Goal: Information Seeking & Learning: Learn about a topic

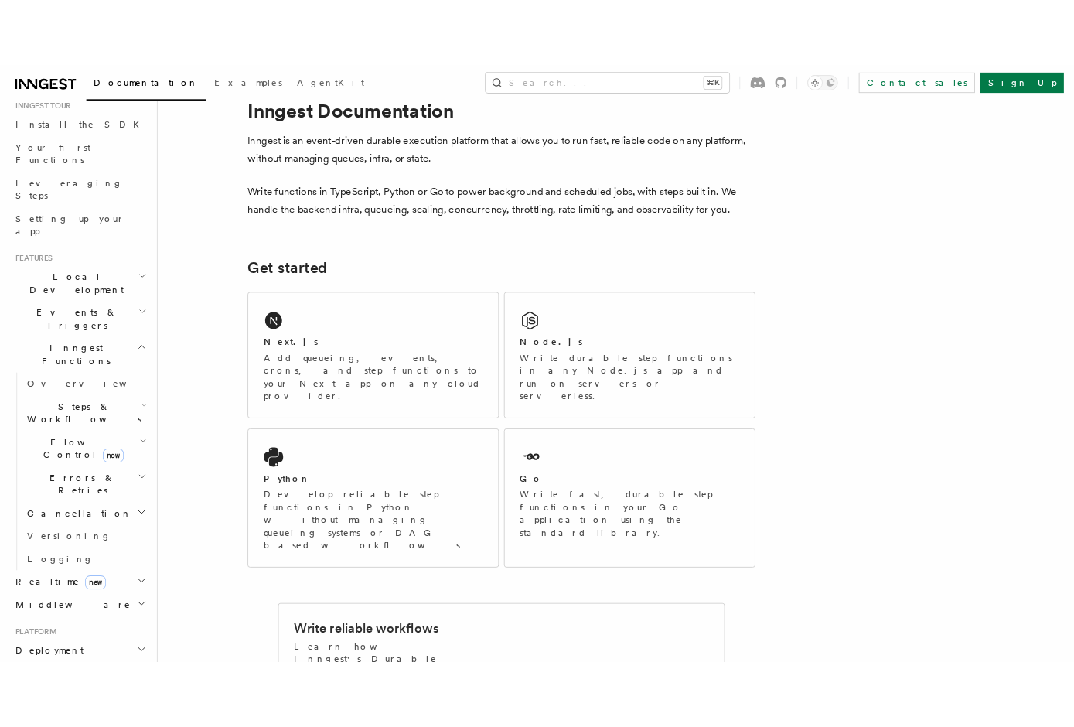
scroll to position [152, 0]
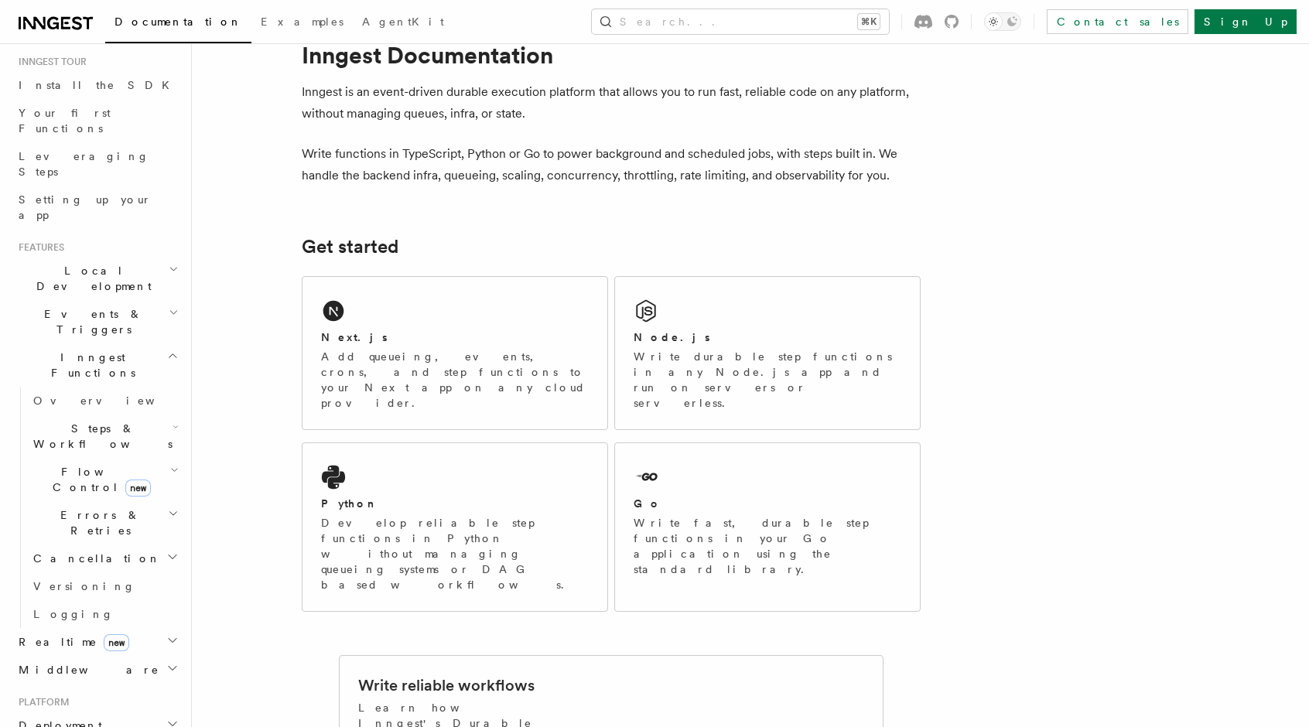
click at [169, 501] on h2 "Errors & Retries" at bounding box center [104, 522] width 155 height 43
click at [169, 415] on h2 "Steps & Workflows" at bounding box center [104, 436] width 155 height 43
click at [169, 458] on h2 "Flow Control new" at bounding box center [104, 479] width 155 height 43
click at [176, 464] on icon "button" at bounding box center [174, 470] width 9 height 12
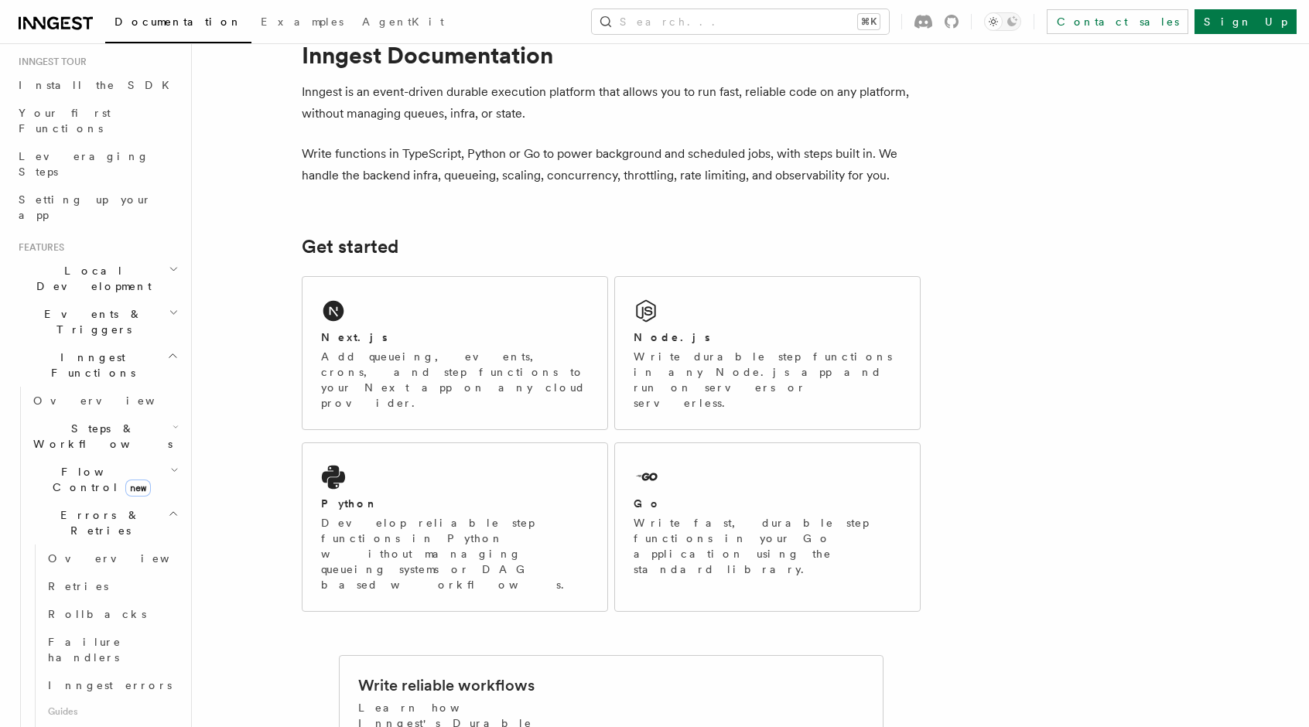
click at [172, 507] on icon "button" at bounding box center [173, 513] width 11 height 12
click at [166, 551] on icon "button" at bounding box center [172, 557] width 12 height 12
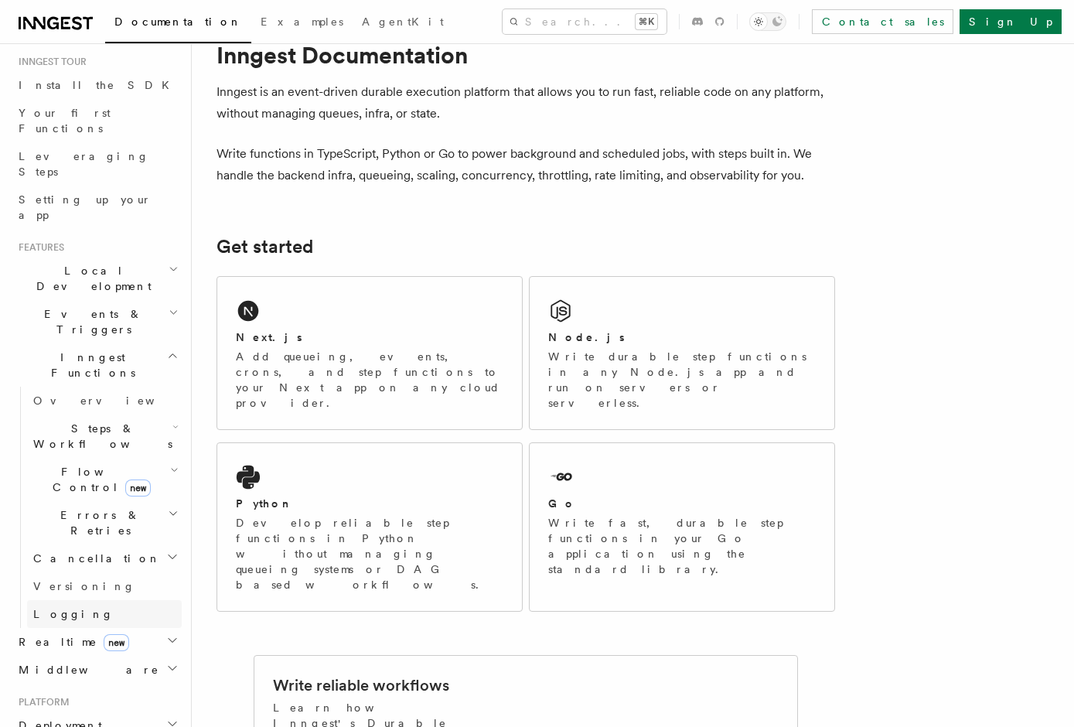
click at [139, 600] on link "Logging" at bounding box center [104, 614] width 155 height 28
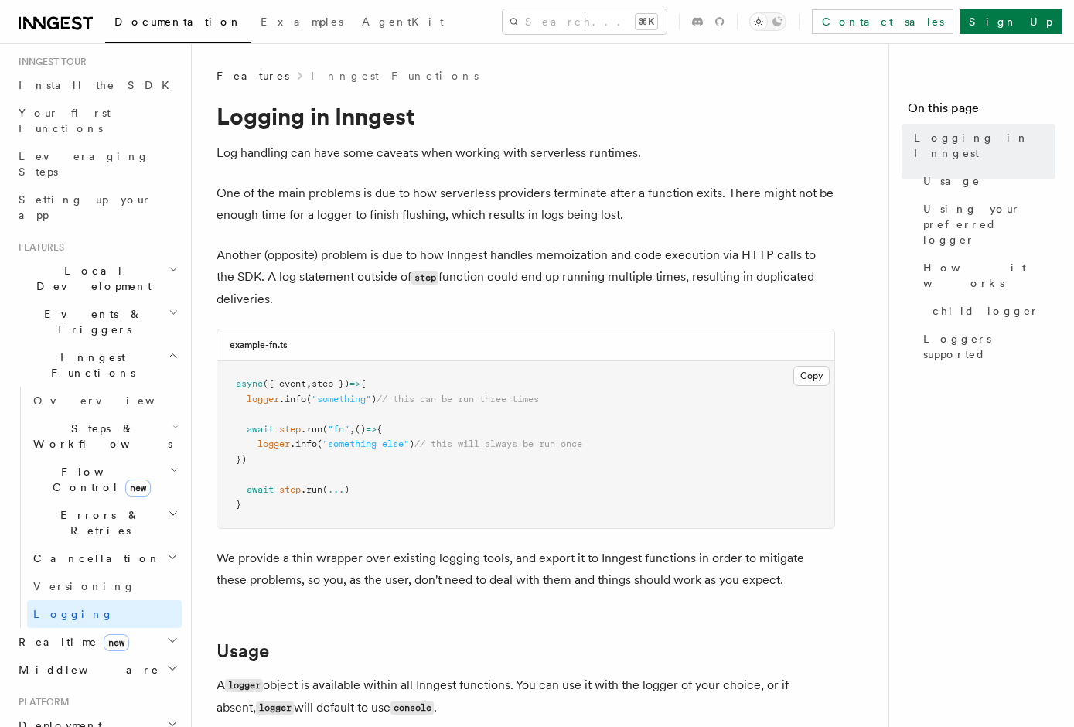
click at [108, 343] on h2 "Inngest Functions" at bounding box center [96, 364] width 169 height 43
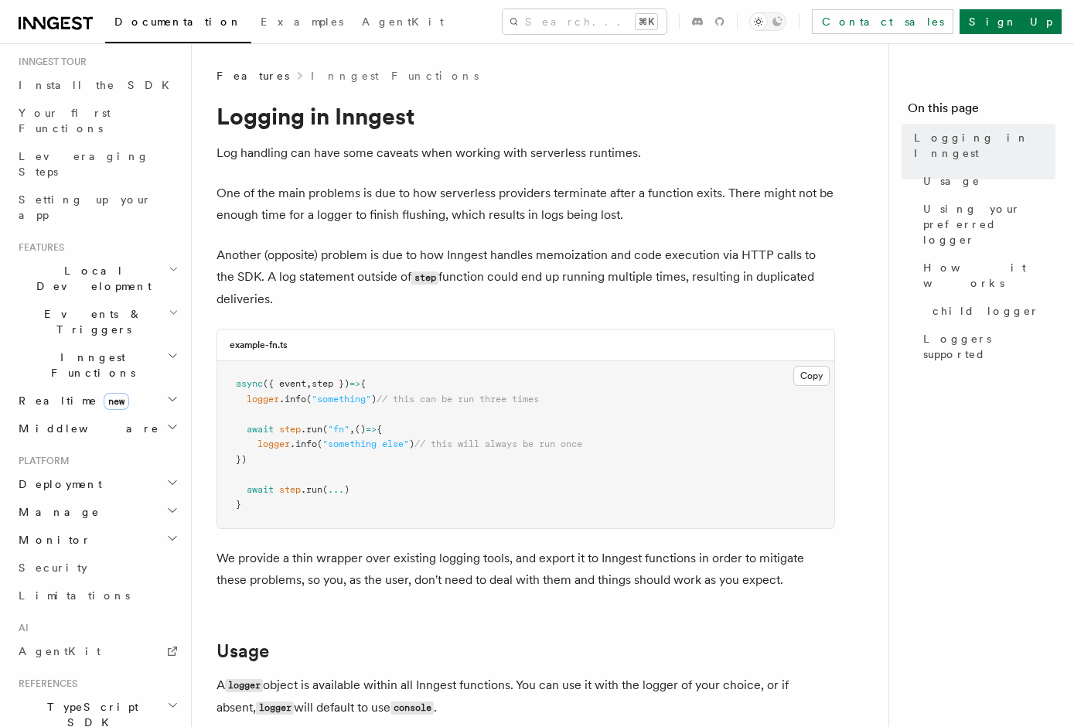
click at [135, 343] on h2 "Inngest Functions" at bounding box center [96, 364] width 169 height 43
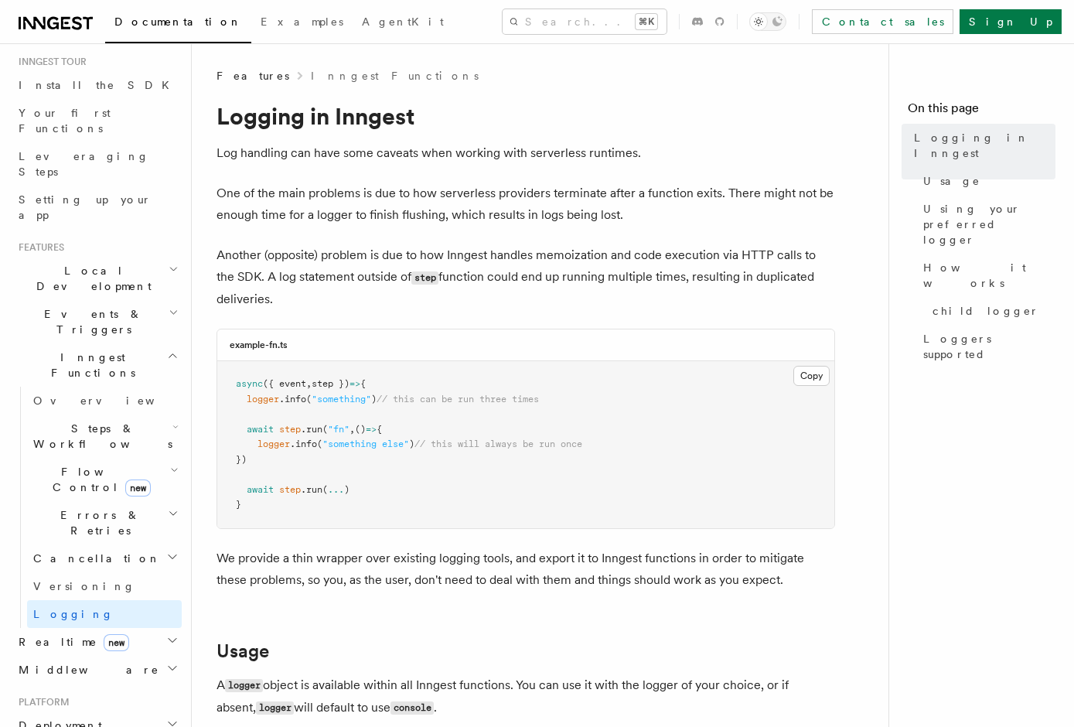
click at [146, 415] on h2 "Steps & Workflows" at bounding box center [104, 436] width 155 height 43
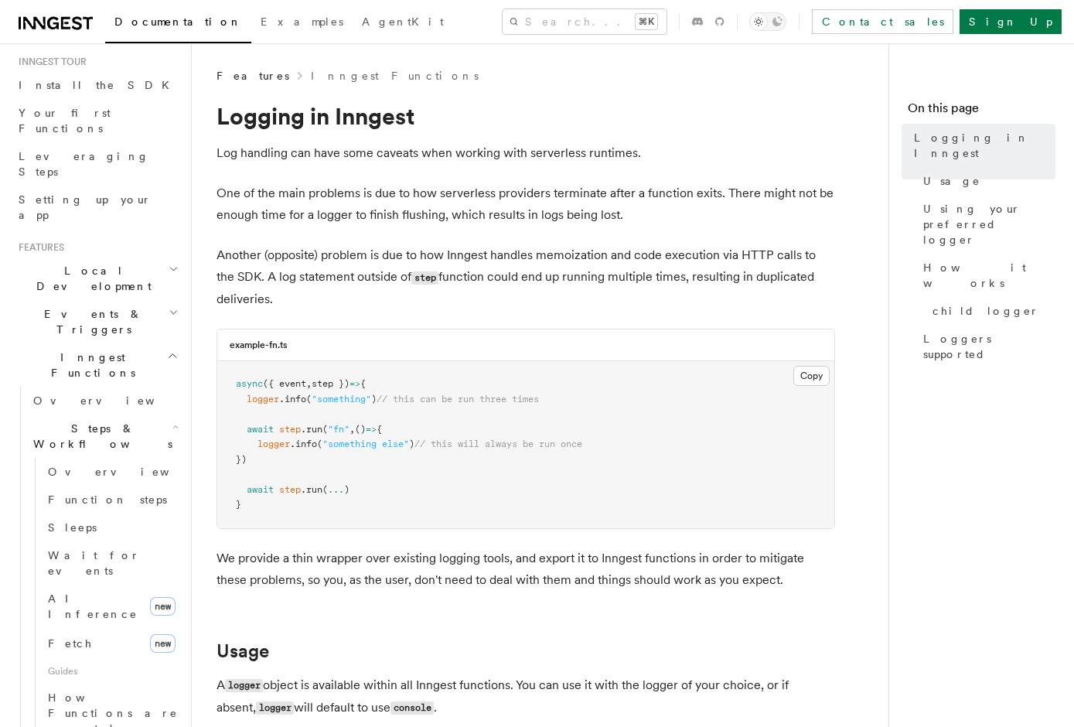
click at [145, 415] on h2 "Steps & Workflows" at bounding box center [104, 436] width 155 height 43
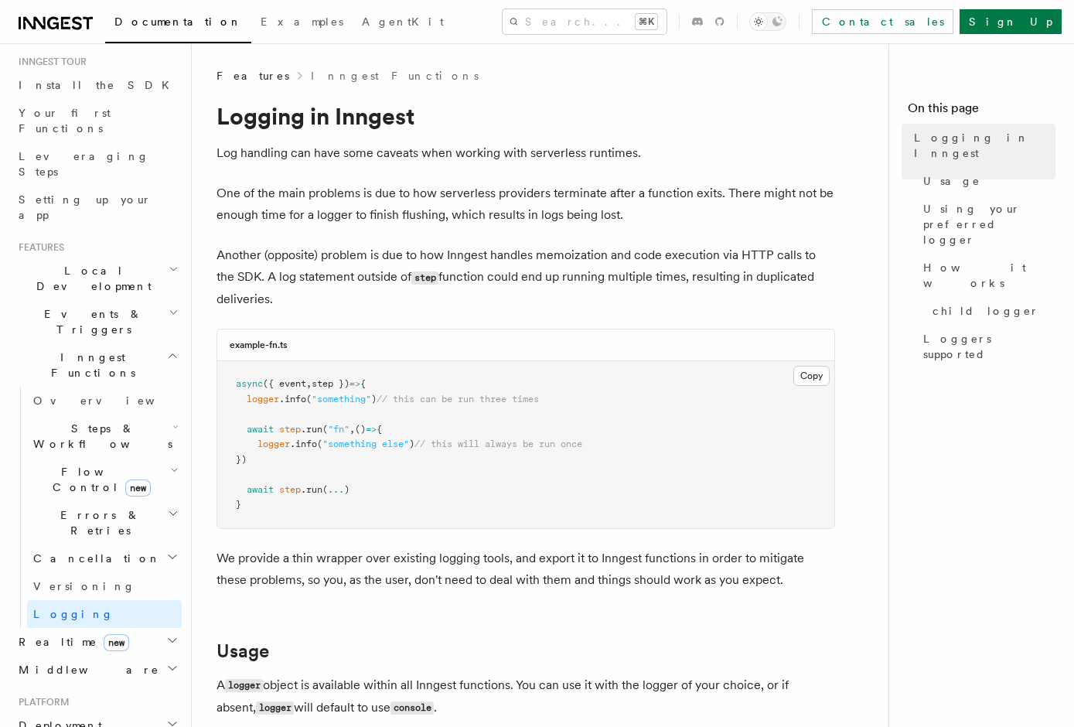
click at [116, 501] on h2 "Errors & Retries" at bounding box center [104, 522] width 155 height 43
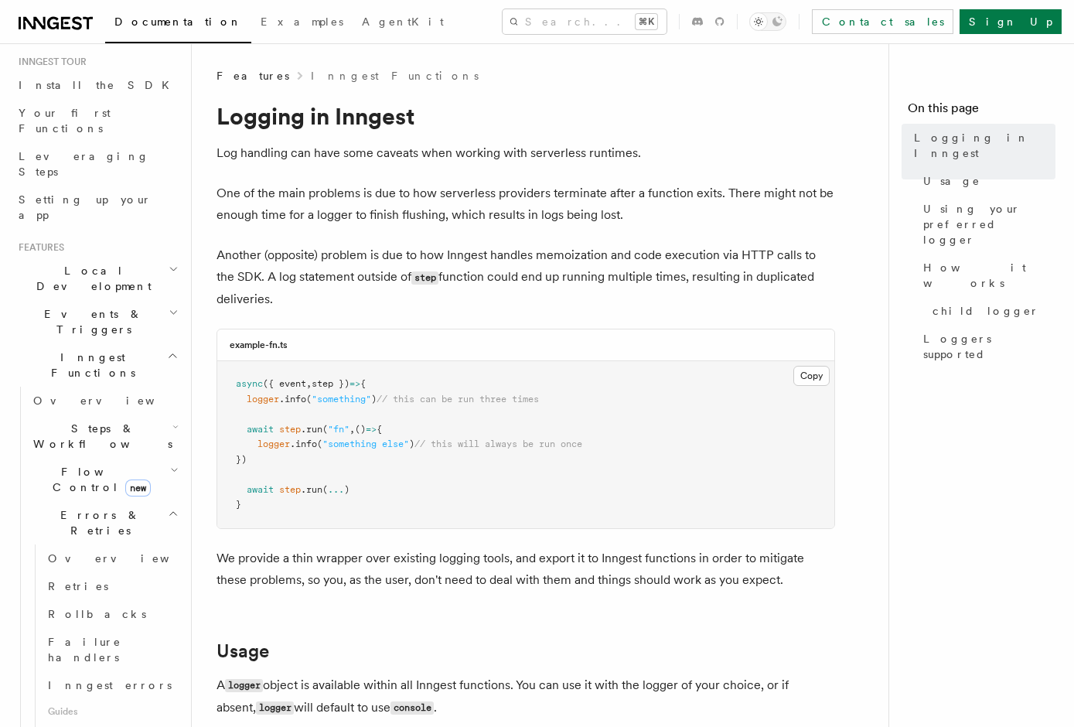
click at [116, 501] on h2 "Errors & Retries" at bounding box center [104, 522] width 155 height 43
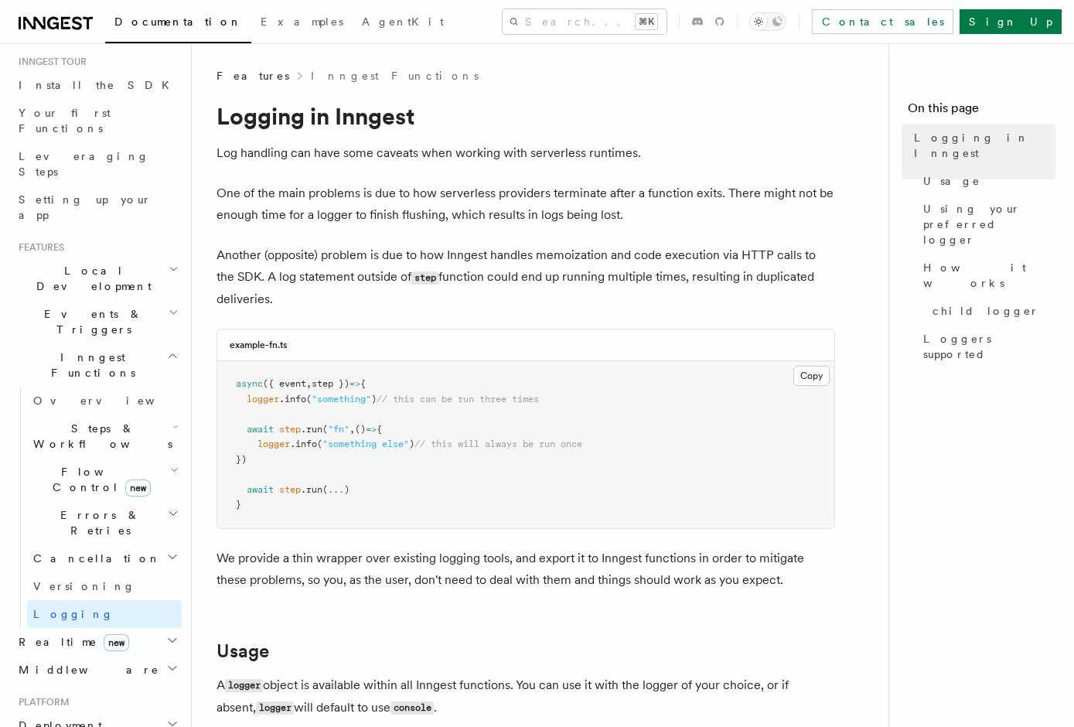
click at [125, 480] on span "new" at bounding box center [138, 488] width 26 height 17
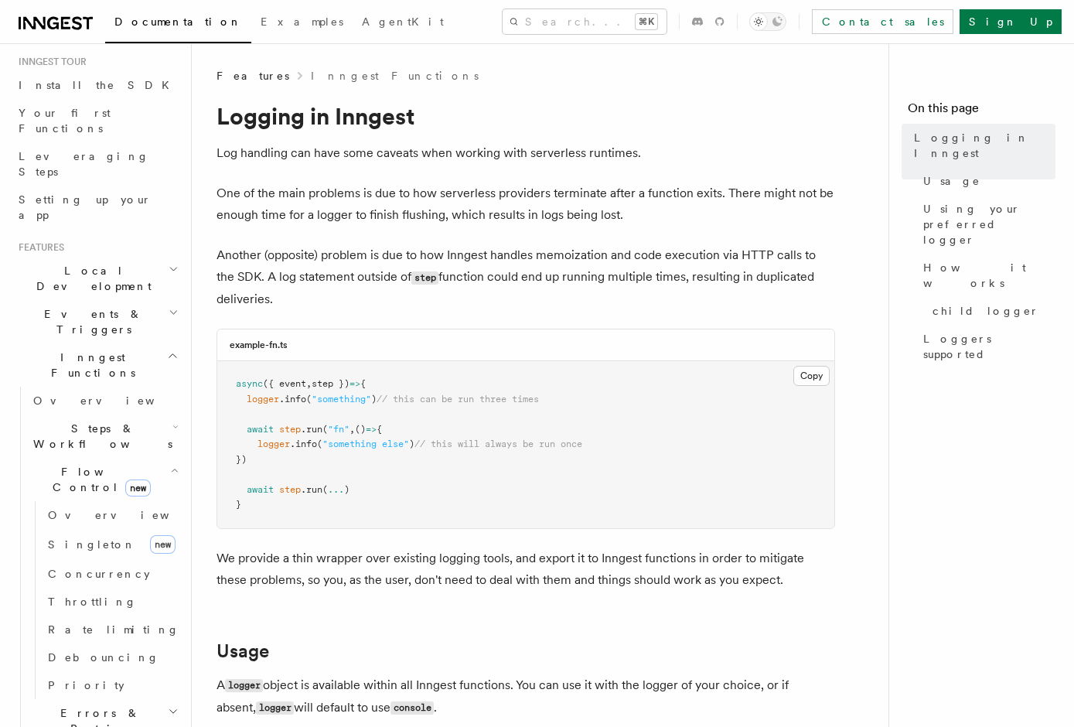
click at [125, 480] on span "new" at bounding box center [138, 488] width 26 height 17
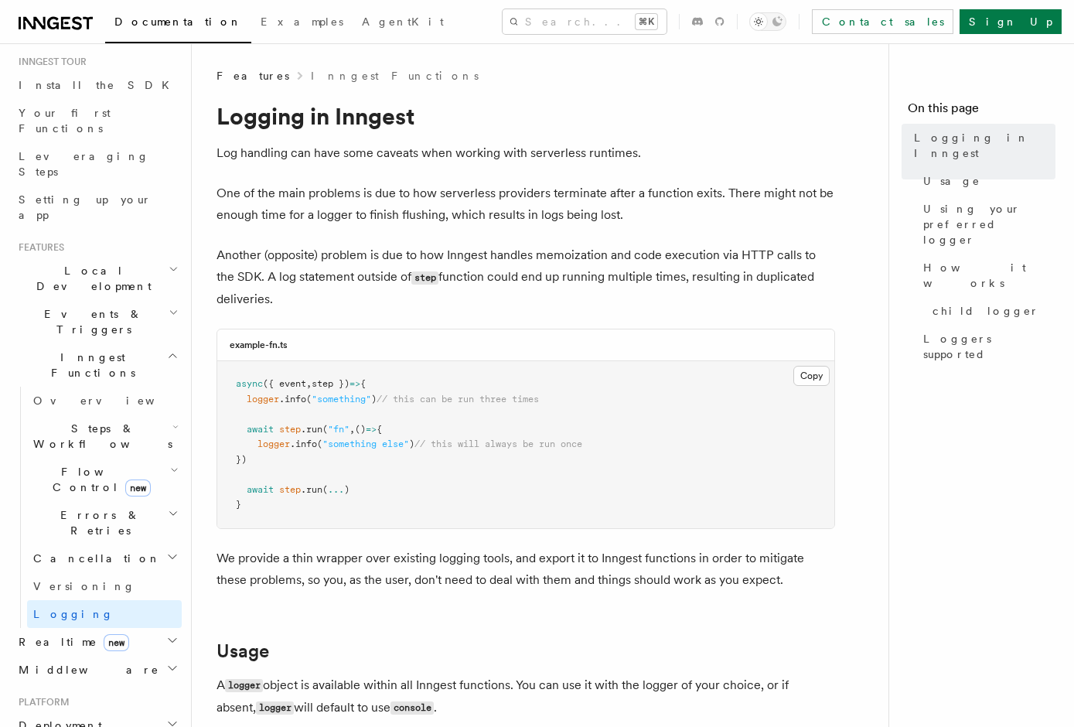
click at [122, 545] on h2 "Cancellation" at bounding box center [104, 559] width 155 height 28
click at [101, 572] on link "Overview" at bounding box center [112, 586] width 140 height 28
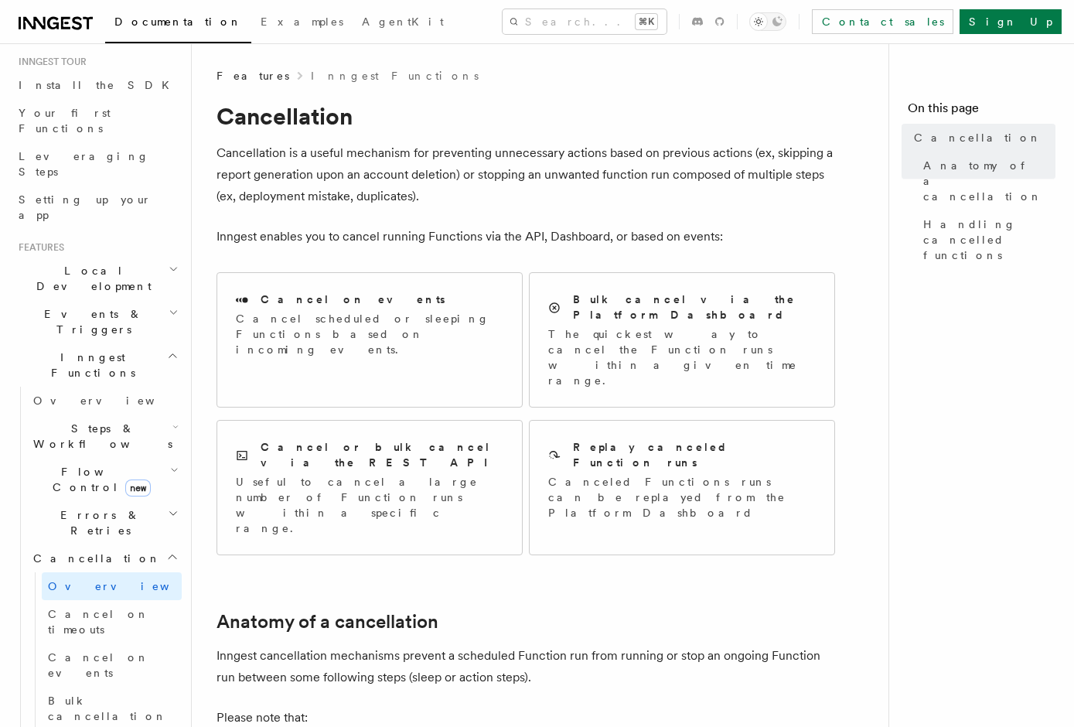
click at [121, 545] on h2 "Cancellation" at bounding box center [104, 559] width 155 height 28
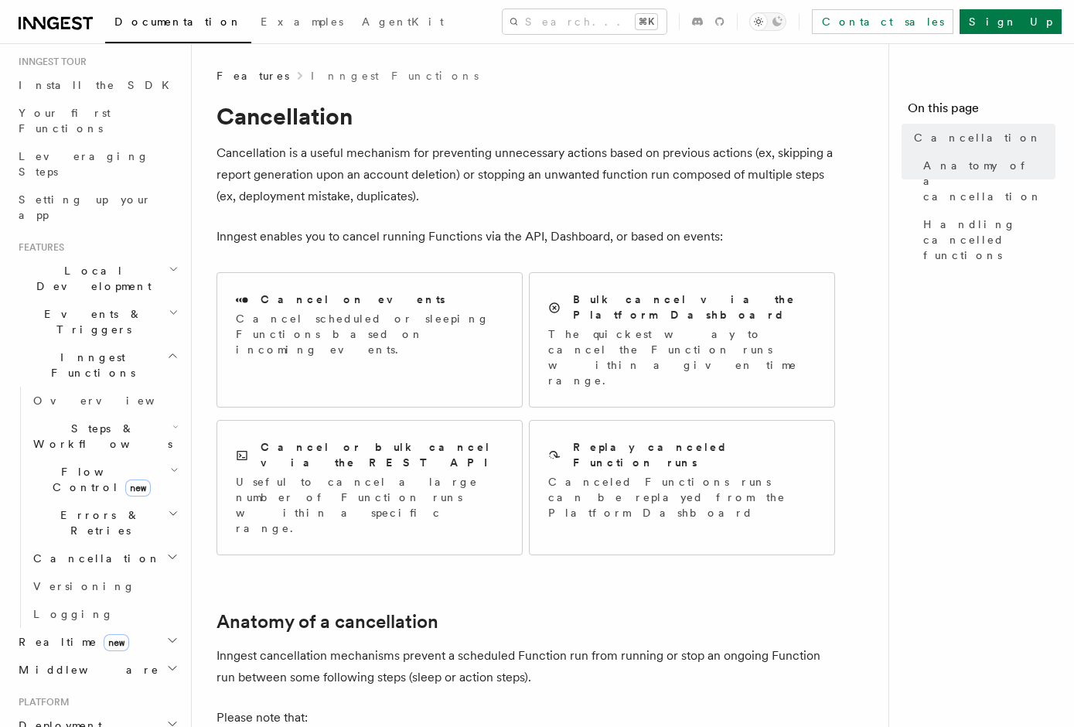
click at [125, 343] on h2 "Inngest Functions" at bounding box center [96, 364] width 169 height 43
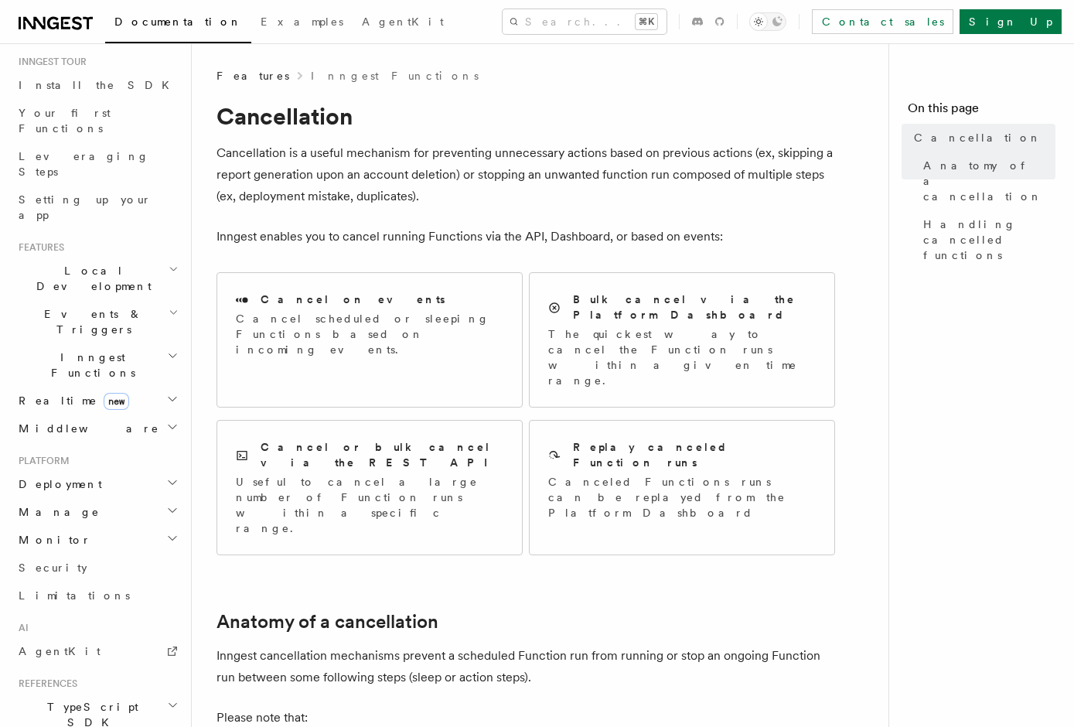
click at [125, 343] on h2 "Inngest Functions" at bounding box center [96, 364] width 169 height 43
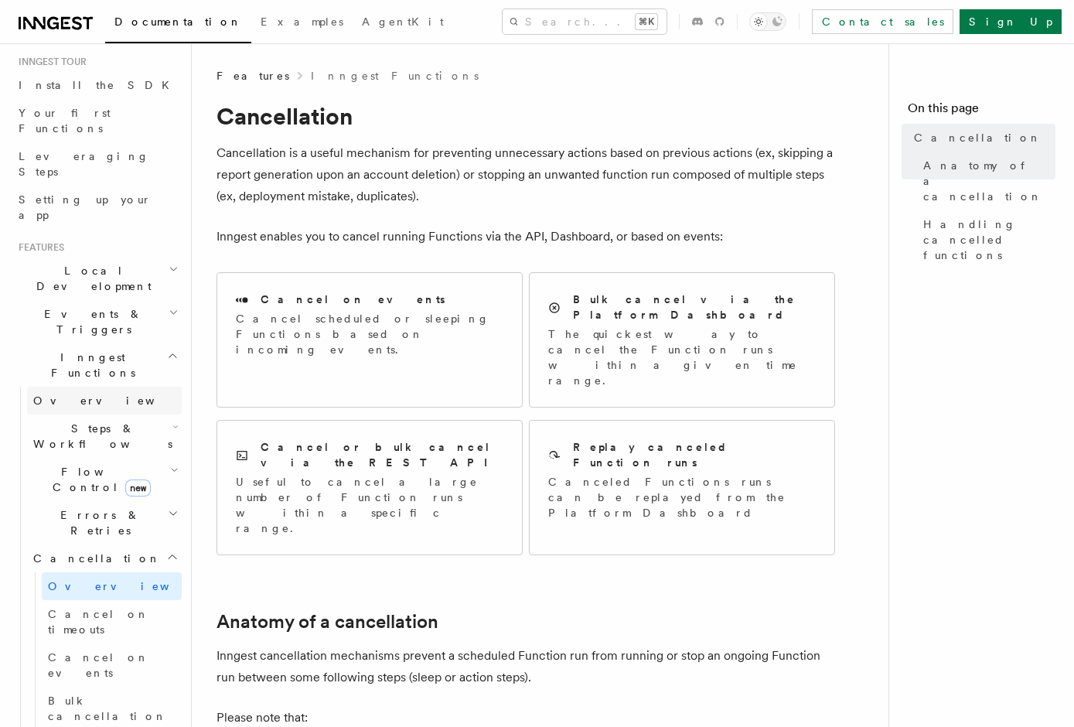
click at [101, 387] on link "Overview" at bounding box center [104, 401] width 155 height 28
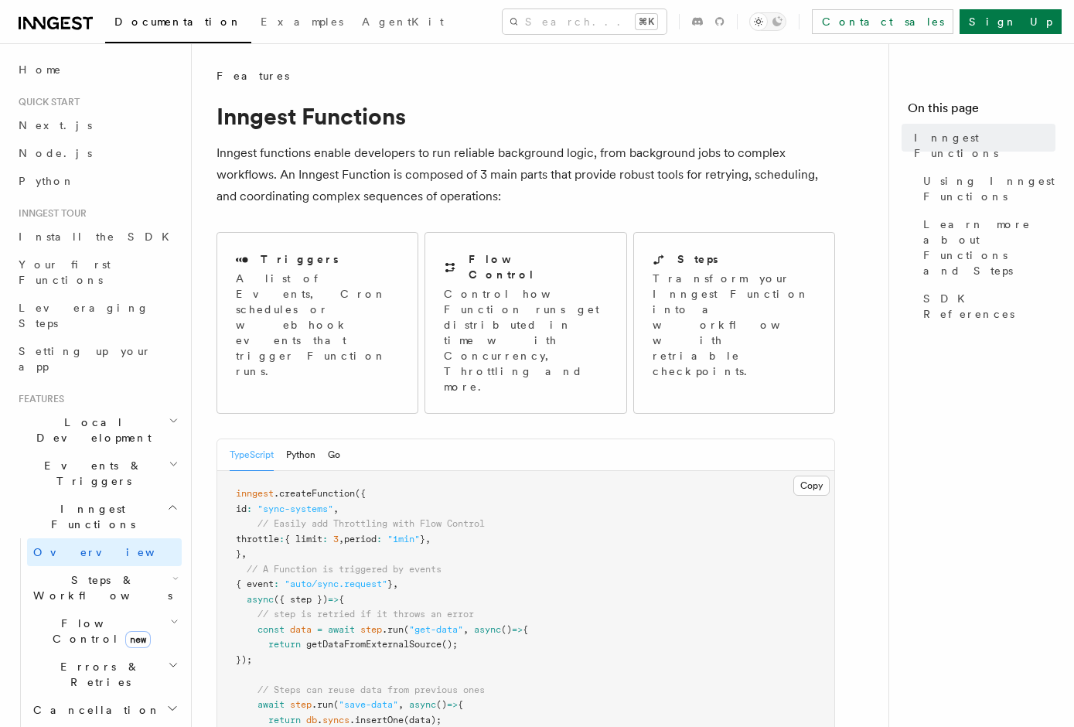
click at [87, 415] on span "Local Development" at bounding box center [90, 430] width 156 height 31
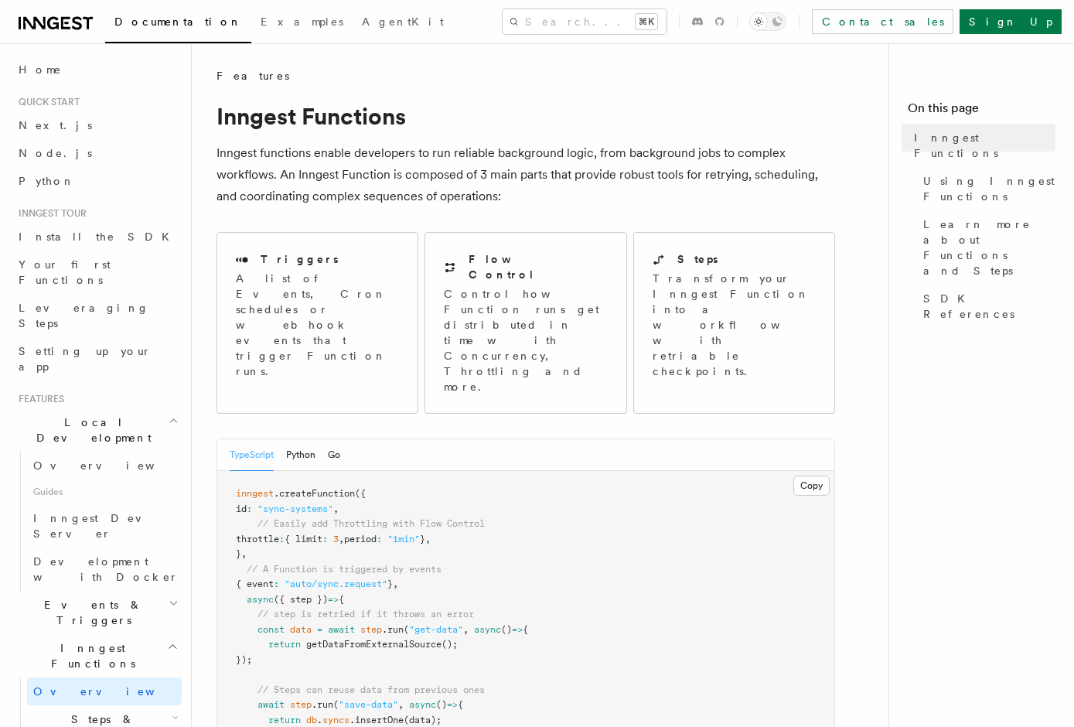
click at [86, 415] on span "Local Development" at bounding box center [90, 430] width 156 height 31
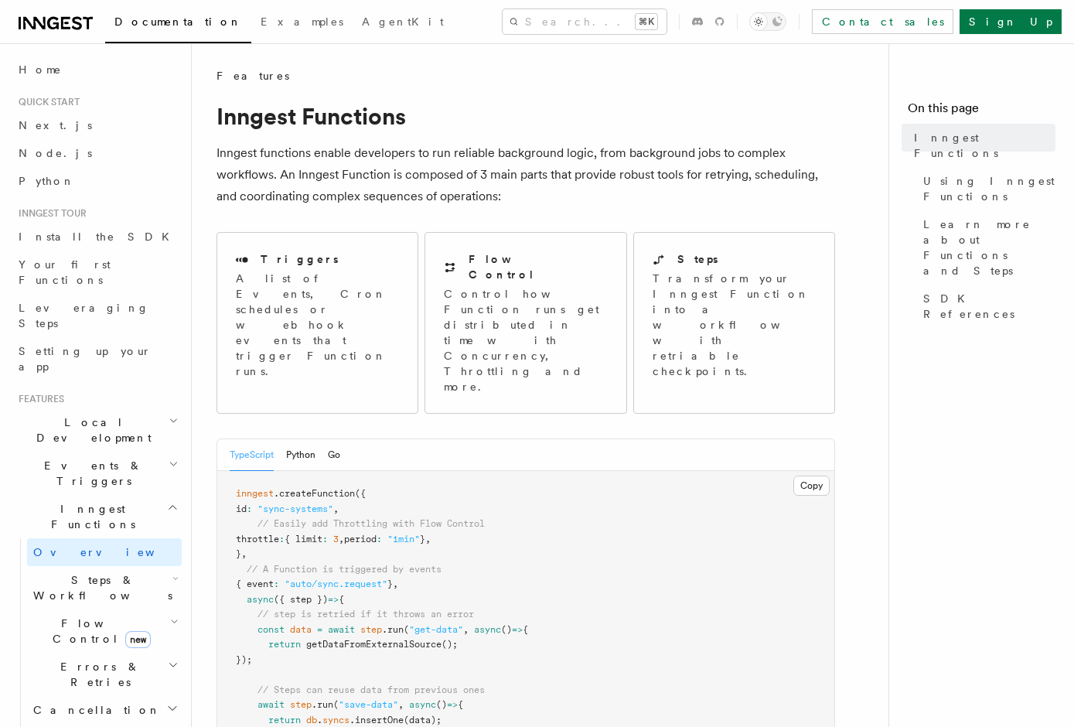
click at [145, 408] on h2 "Local Development" at bounding box center [96, 429] width 169 height 43
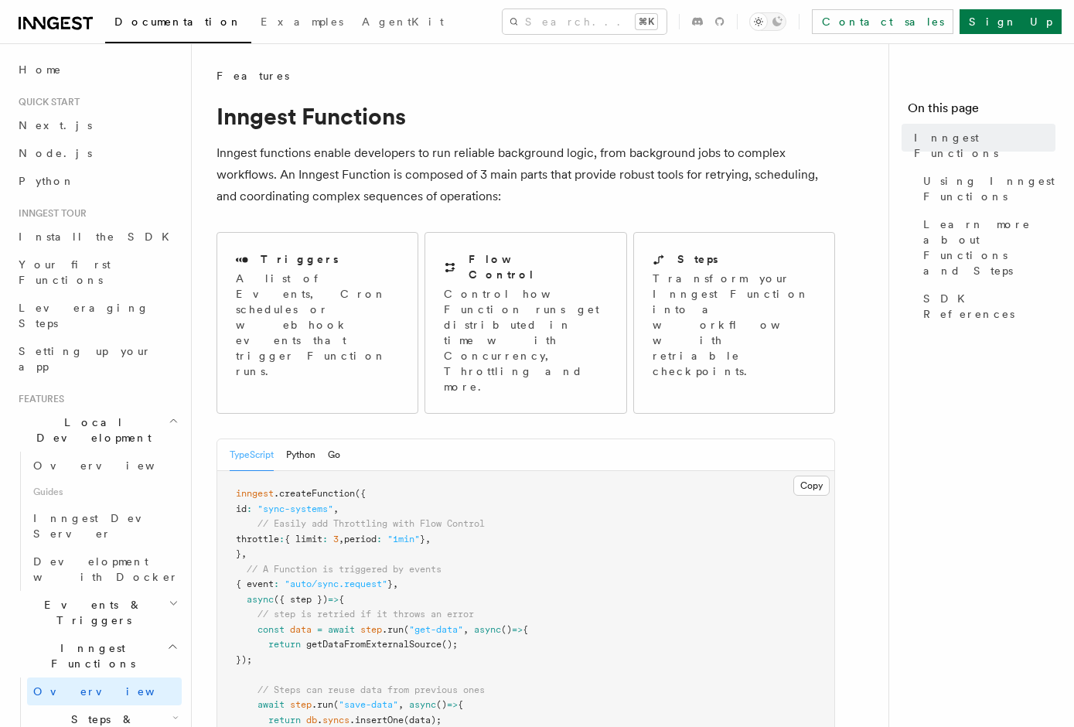
click at [145, 408] on h2 "Local Development" at bounding box center [96, 429] width 169 height 43
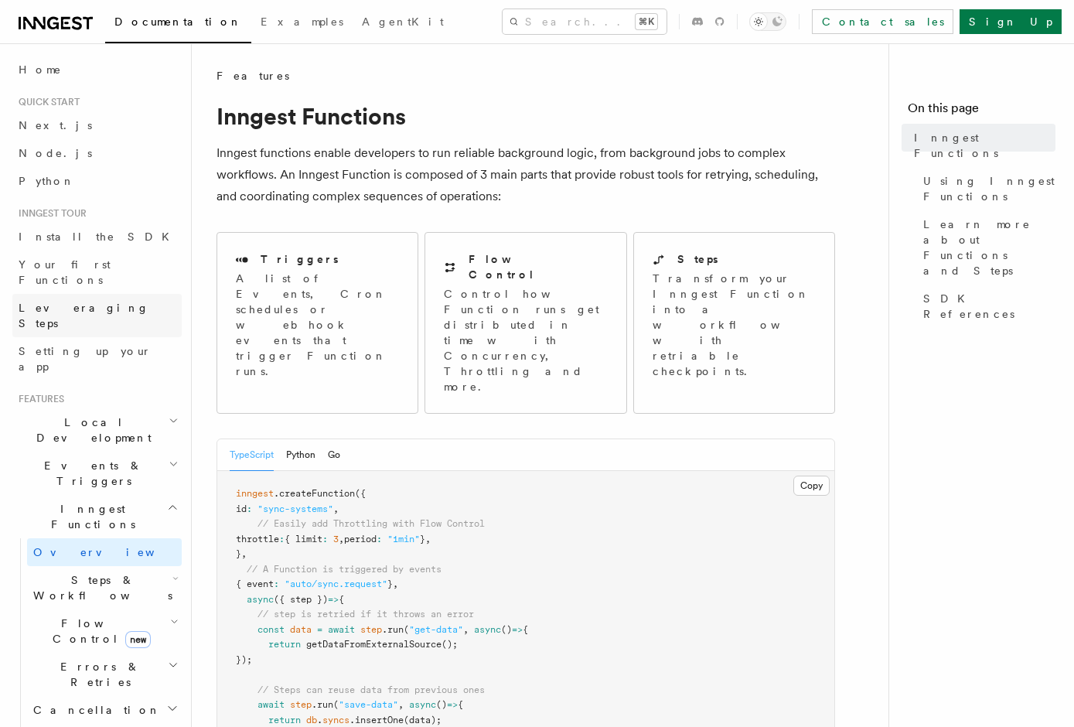
click at [87, 302] on span "Leveraging Steps" at bounding box center [84, 316] width 131 height 28
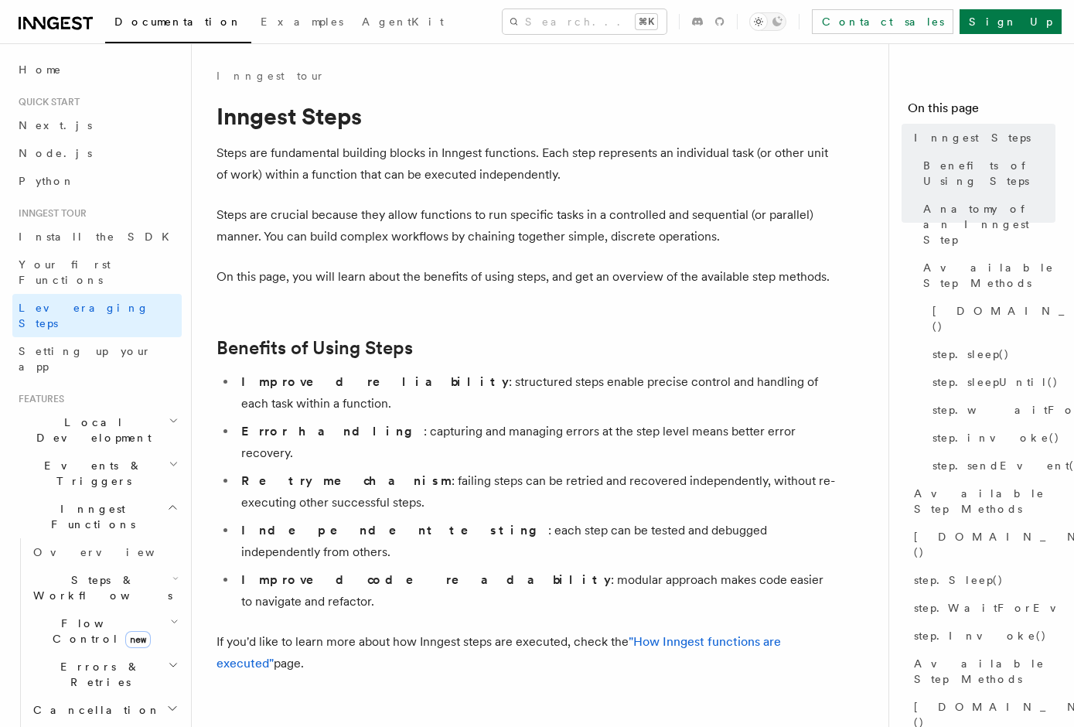
click at [178, 610] on h2 "Flow Control new" at bounding box center [104, 631] width 155 height 43
click at [173, 610] on h2 "Flow Control new" at bounding box center [104, 631] width 155 height 43
click at [172, 616] on icon "button" at bounding box center [174, 622] width 9 height 12
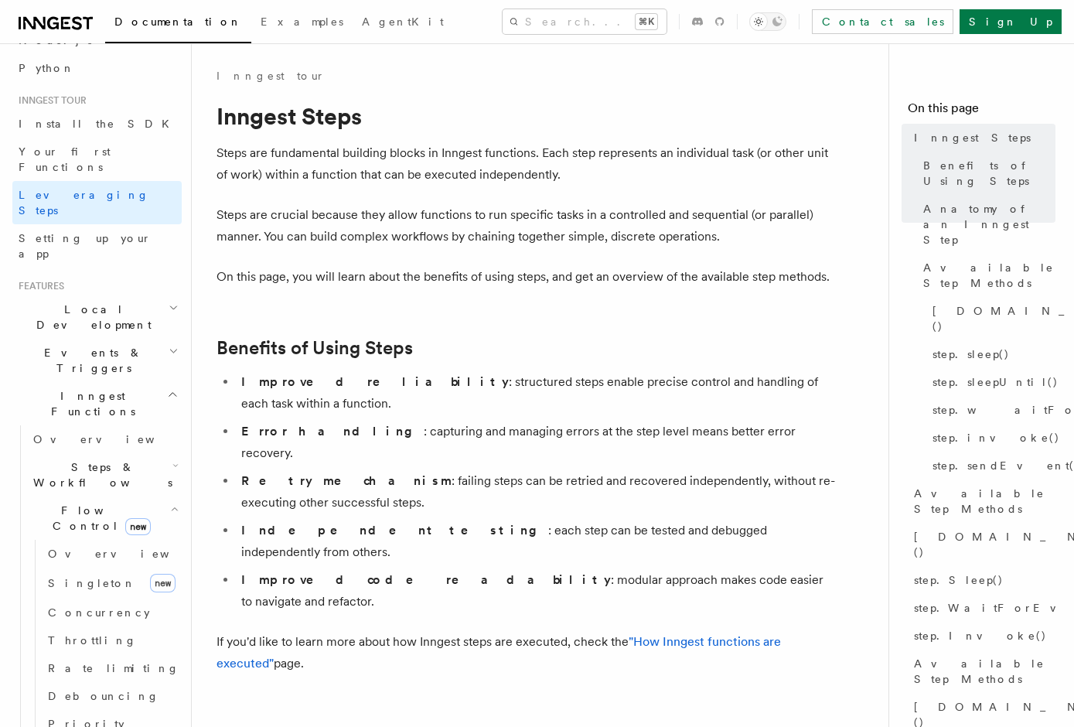
scroll to position [126, 0]
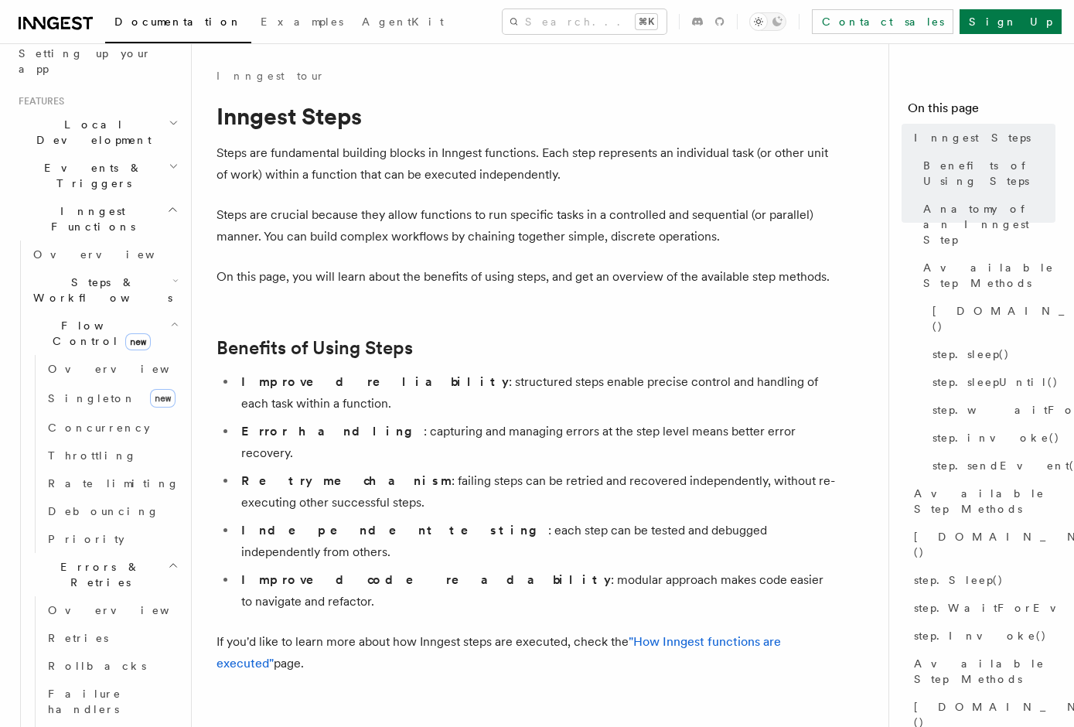
scroll to position [315, 0]
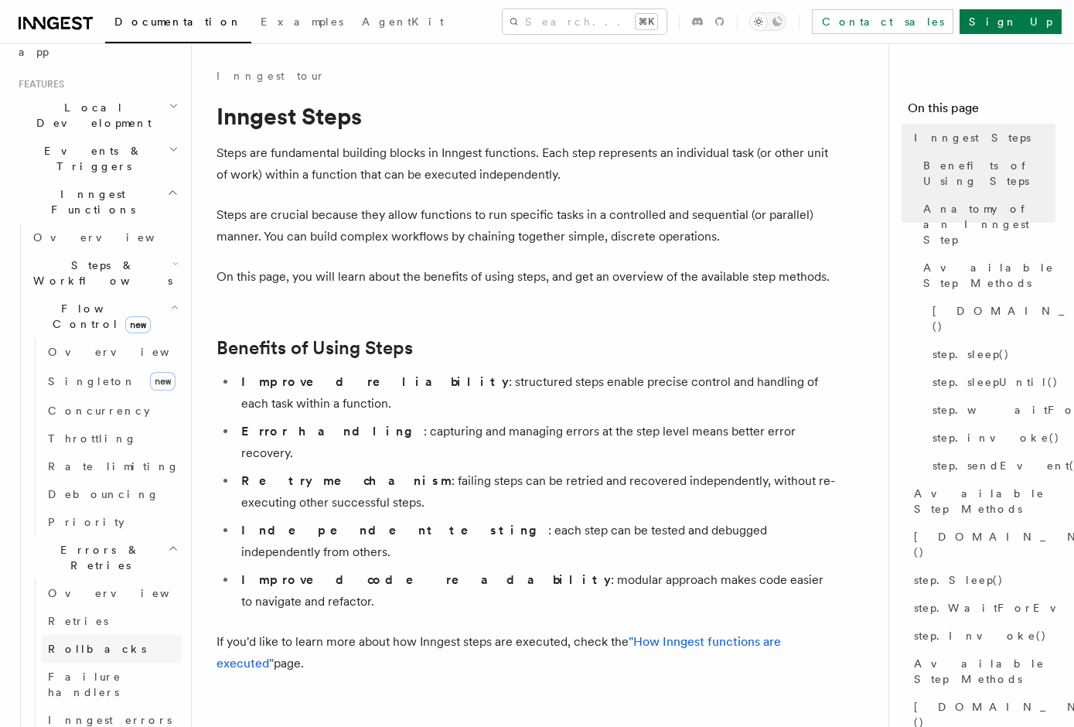
click at [148, 635] on link "Rollbacks" at bounding box center [112, 649] width 140 height 28
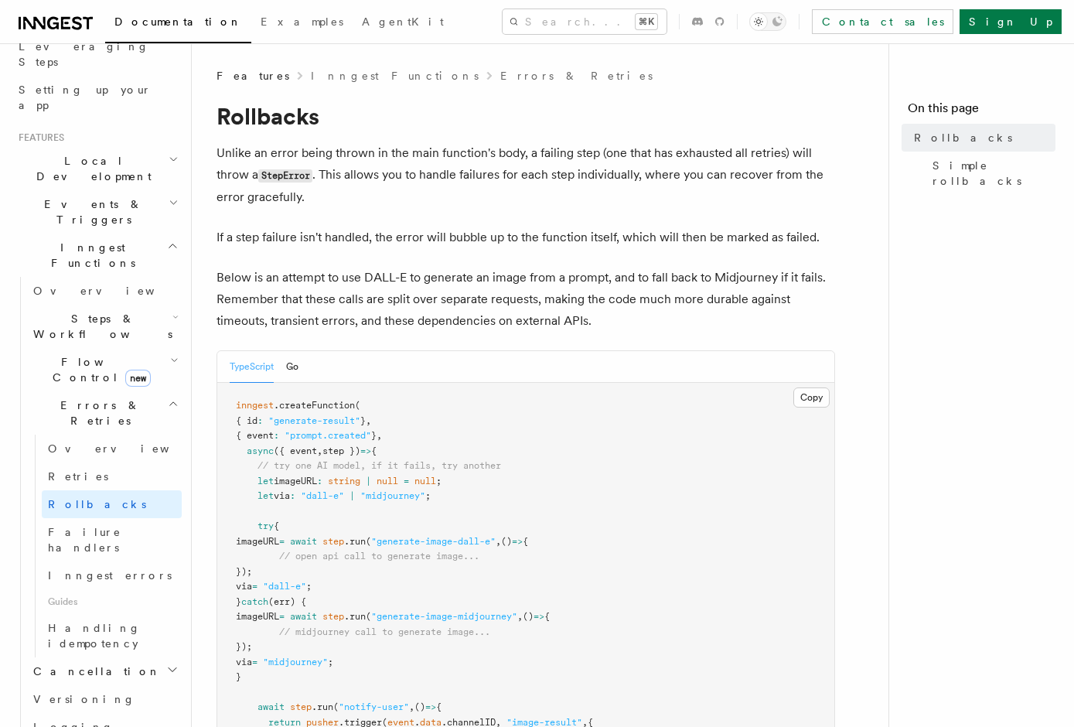
scroll to position [263, 0]
click at [153, 461] on link "Retries" at bounding box center [112, 475] width 140 height 28
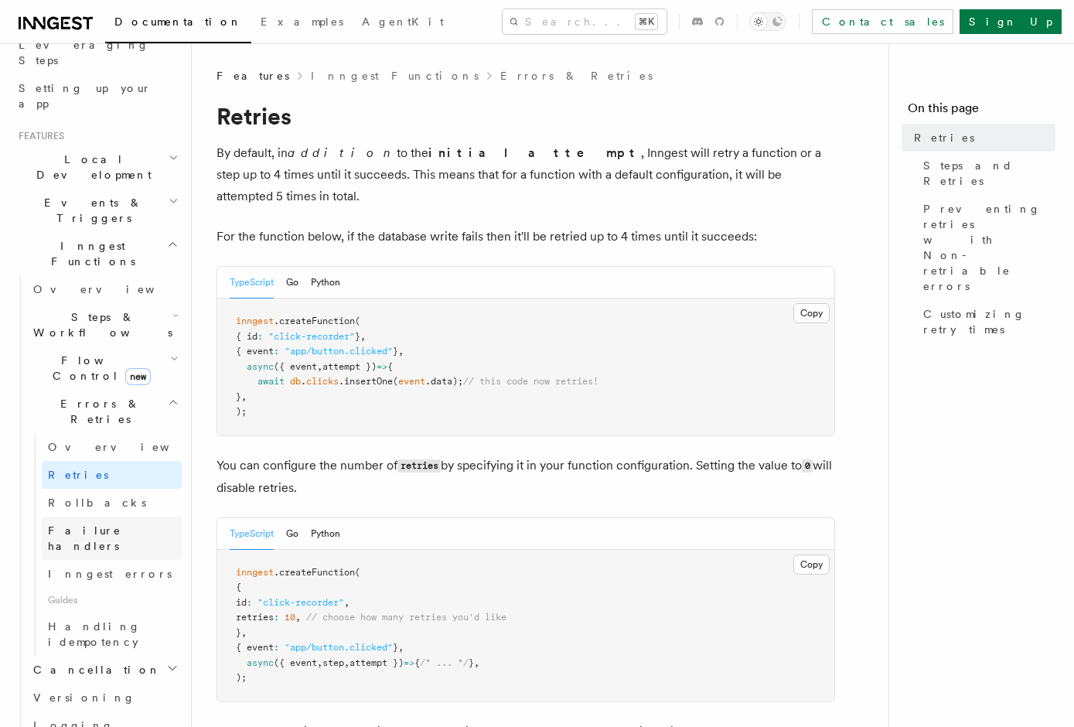
click at [132, 517] on link "Failure handlers" at bounding box center [112, 538] width 140 height 43
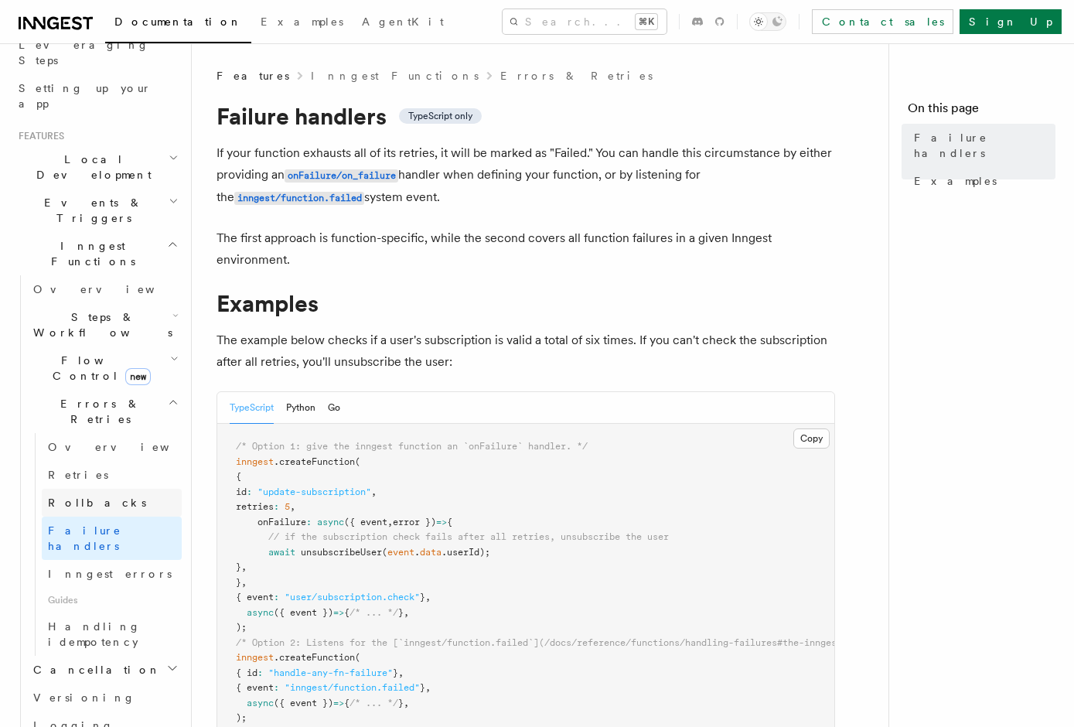
click at [121, 489] on link "Rollbacks" at bounding box center [112, 503] width 140 height 28
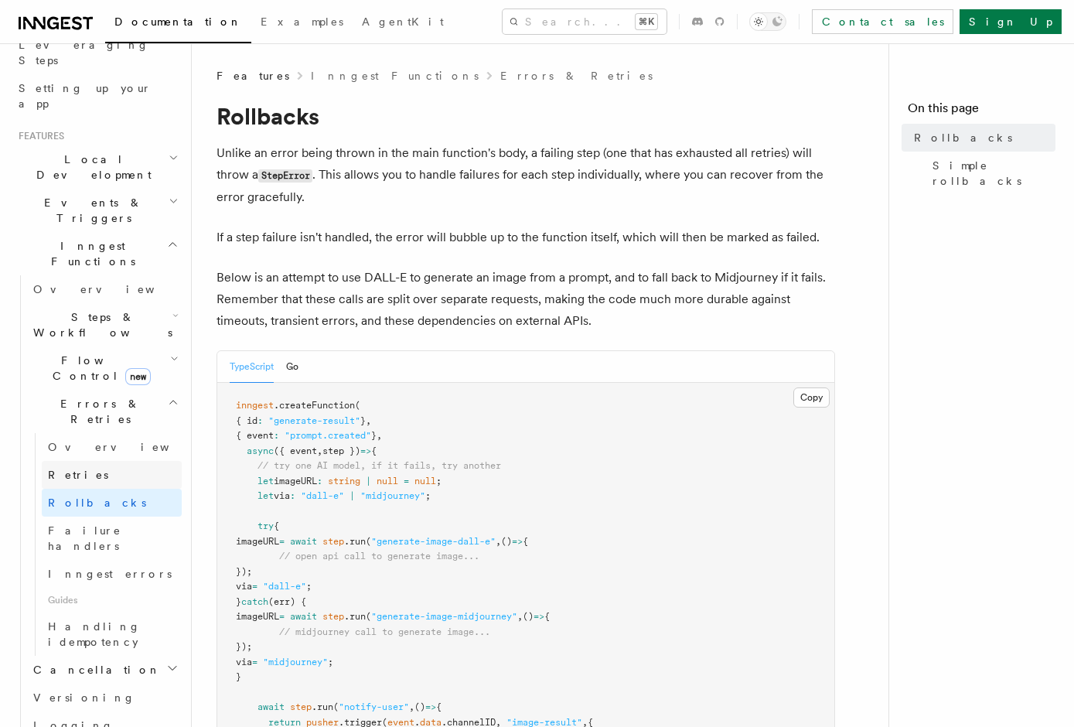
click at [63, 461] on link "Retries" at bounding box center [112, 475] width 140 height 28
